Goal: Check status: Check status

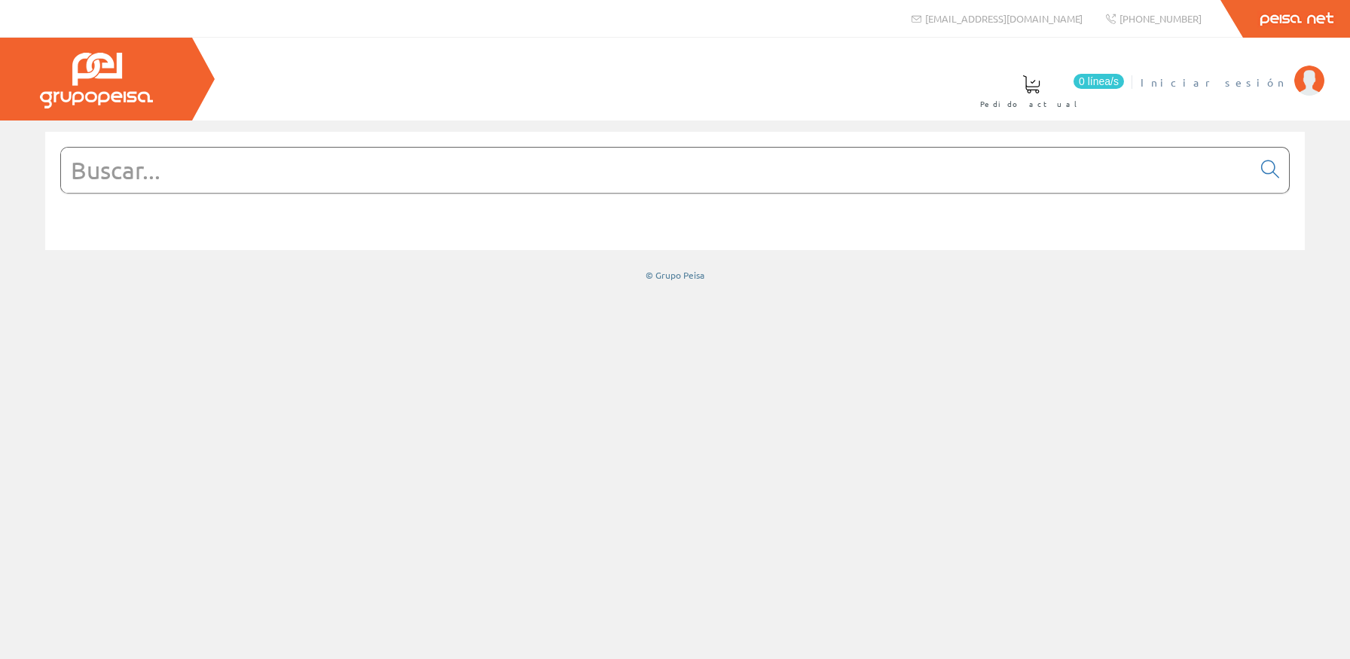
click at [1244, 81] on span "Iniciar sesión" at bounding box center [1214, 82] width 146 height 15
click at [1264, 83] on span "[PERSON_NAME]. [PERSON_NAME]" at bounding box center [1138, 82] width 298 height 15
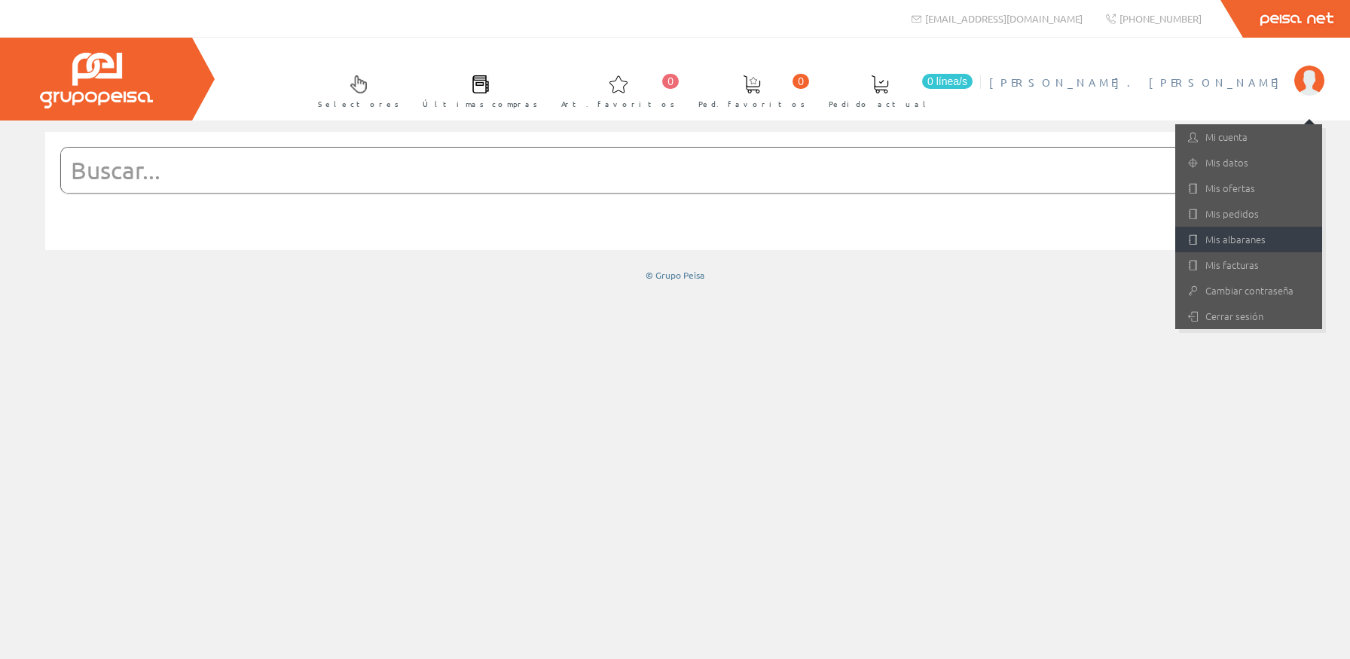
click at [1239, 237] on link "Mis albaranes" at bounding box center [1249, 240] width 147 height 26
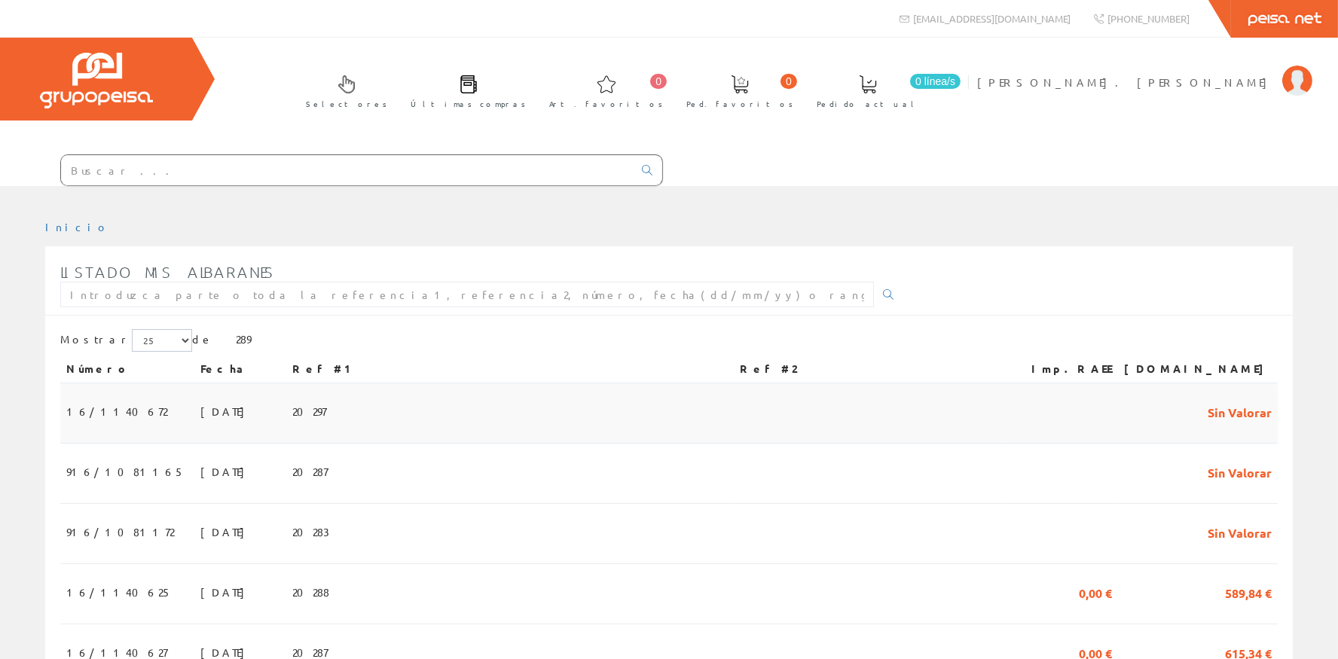
click at [295, 405] on td "20297" at bounding box center [510, 414] width 448 height 60
